Goal: Navigation & Orientation: Go to known website

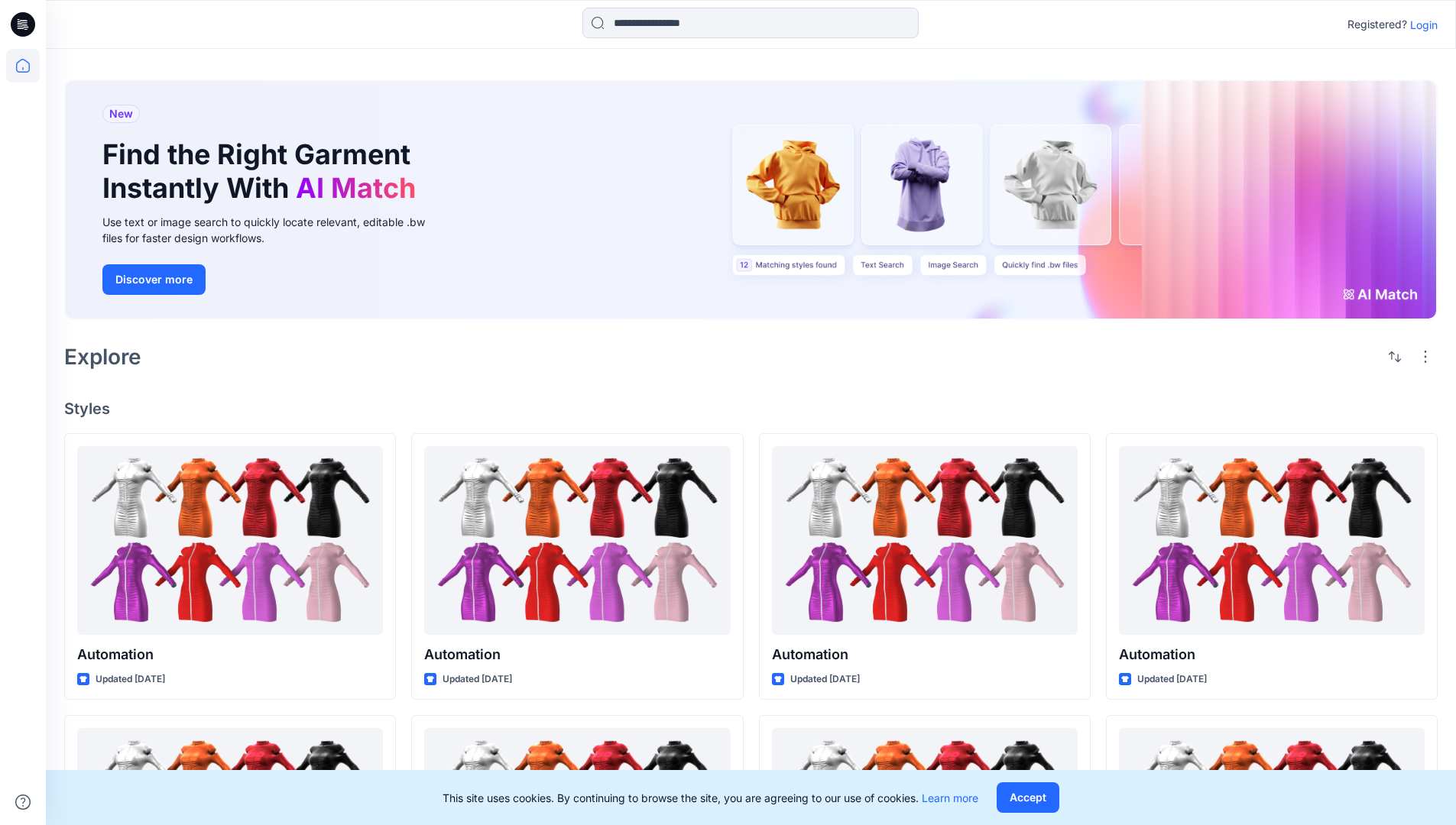
click at [1420, 25] on p "Login" at bounding box center [1424, 25] width 28 height 16
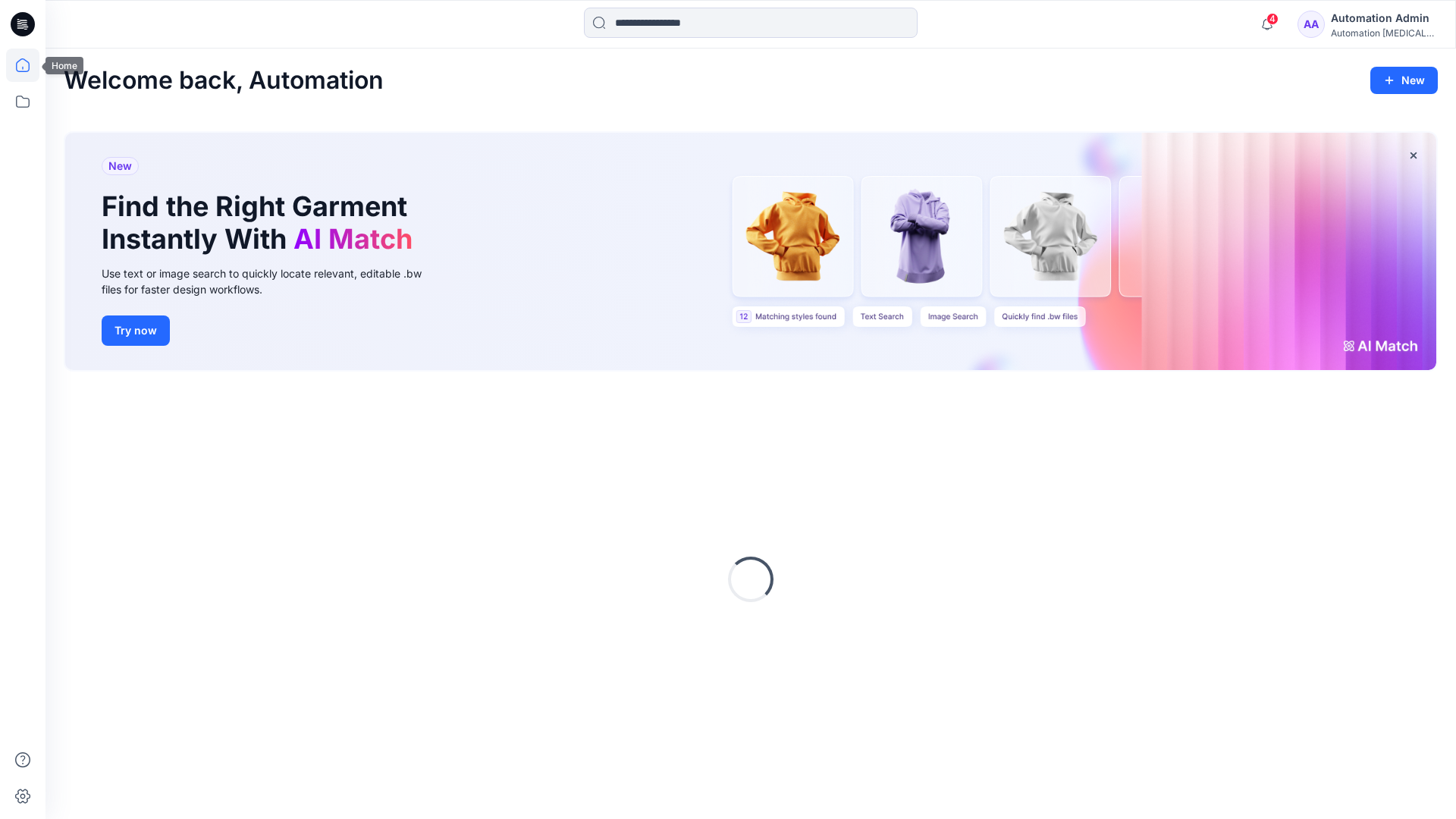
click at [29, 65] on icon at bounding box center [22, 65] width 13 height 13
click at [20, 107] on icon at bounding box center [22, 101] width 13 height 12
